Goal: Transaction & Acquisition: Purchase product/service

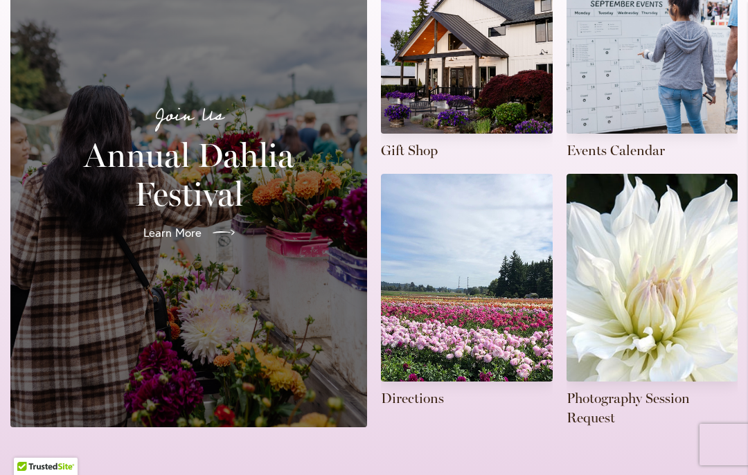
scroll to position [487, 0]
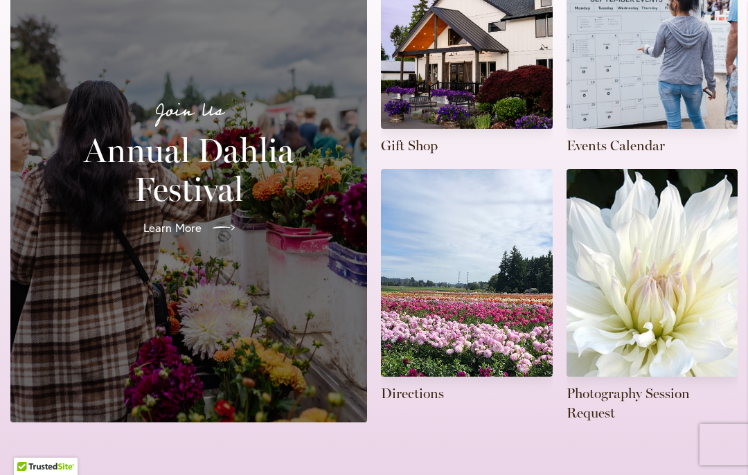
click at [188, 220] on span "Learn More" at bounding box center [172, 228] width 58 height 17
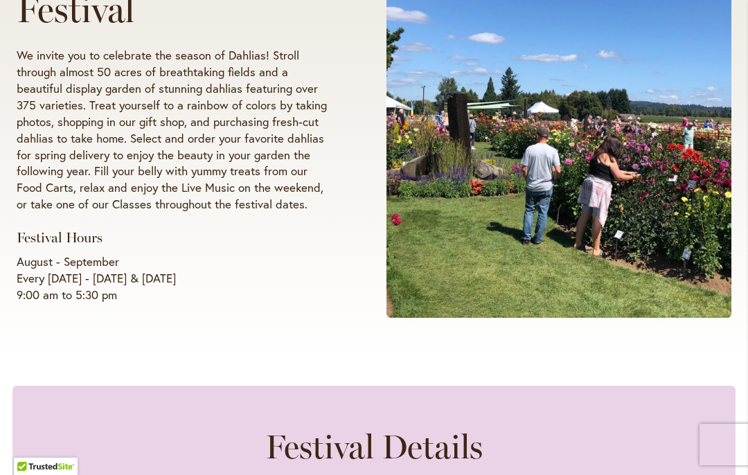
scroll to position [362, 0]
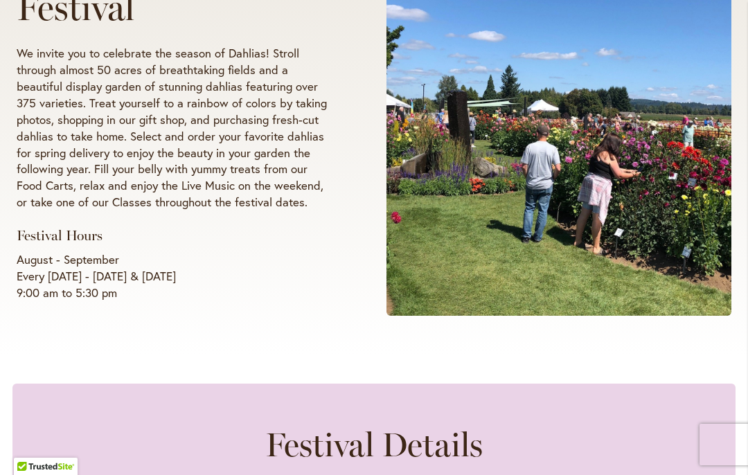
click at [432, 175] on span at bounding box center [559, 108] width 345 height 416
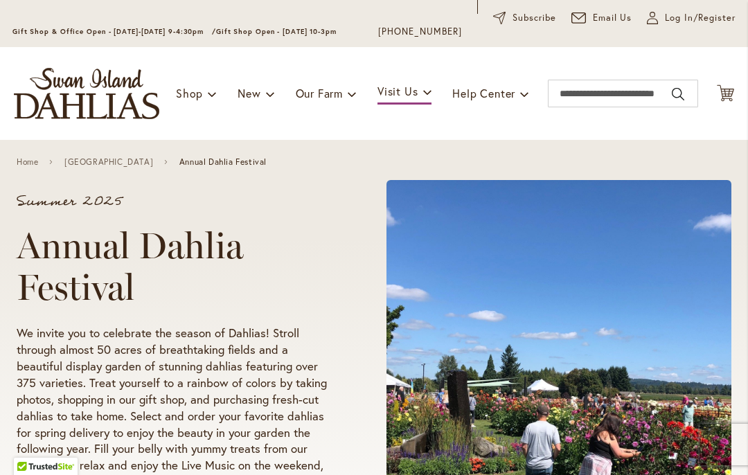
scroll to position [68, 0]
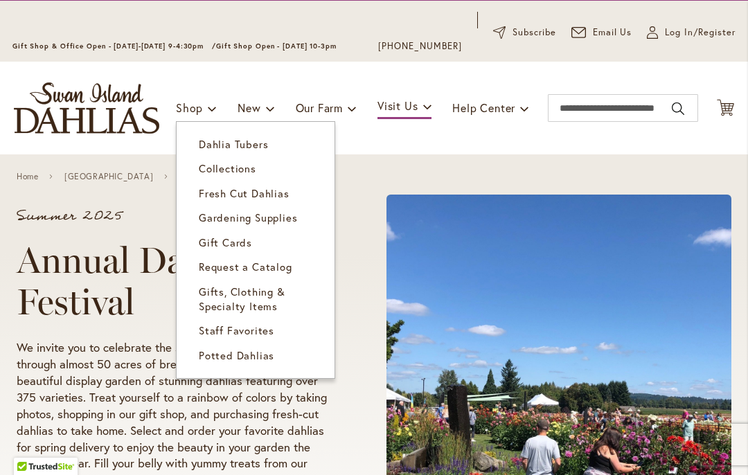
click at [260, 142] on span "Dahlia Tubers" at bounding box center [233, 144] width 69 height 14
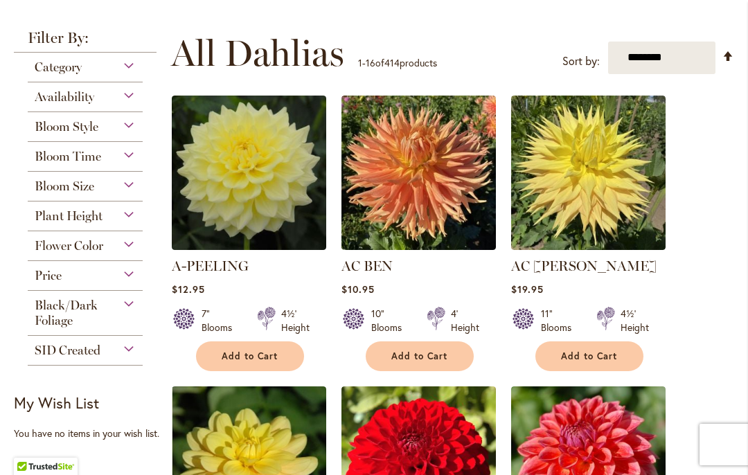
scroll to position [321, 0]
